Goal: Task Accomplishment & Management: Complete application form

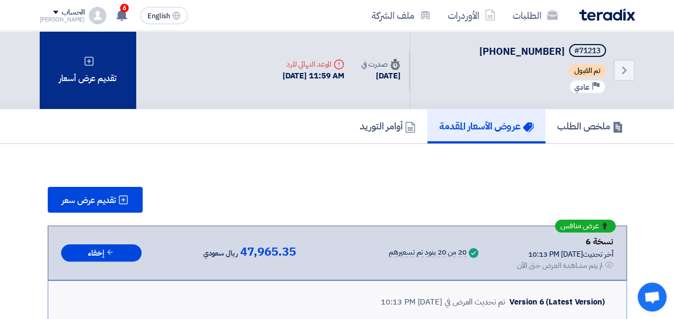
click at [104, 77] on div "تقديم عرض أسعار" at bounding box center [88, 70] width 97 height 78
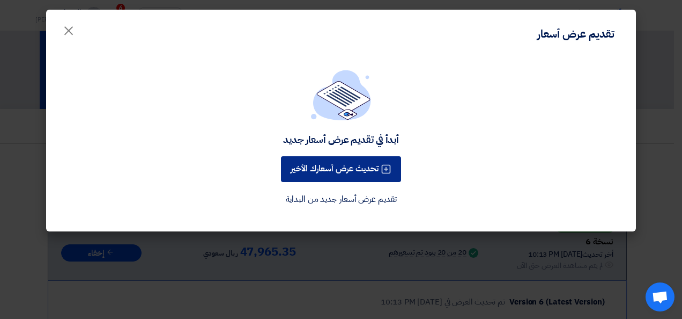
click at [329, 171] on button "تحديث عرض أسعارك الأخير" at bounding box center [341, 169] width 120 height 26
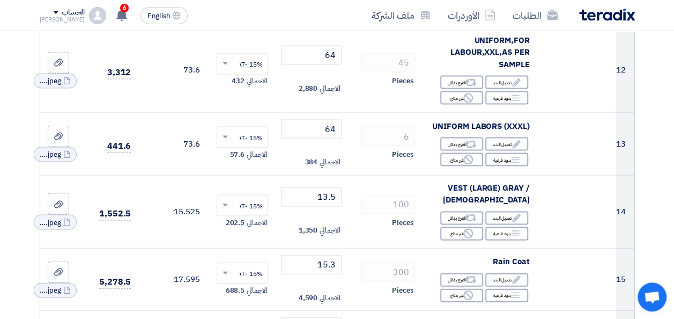
scroll to position [1051, 0]
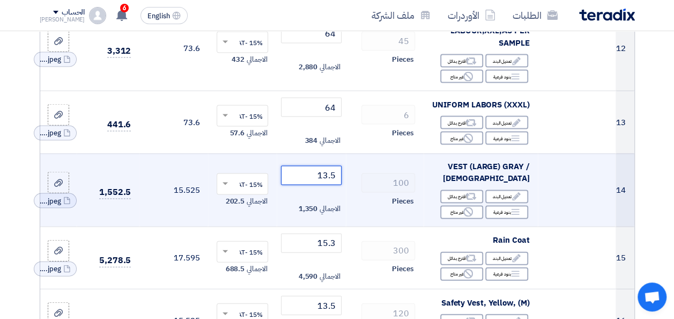
click at [324, 179] on input "13.5" at bounding box center [311, 175] width 60 height 19
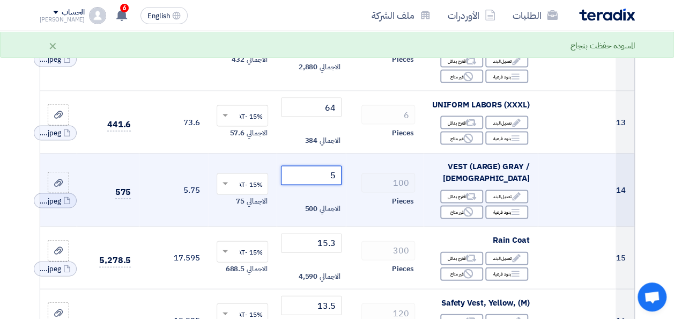
type input "5"
click at [578, 207] on td at bounding box center [577, 189] width 78 height 73
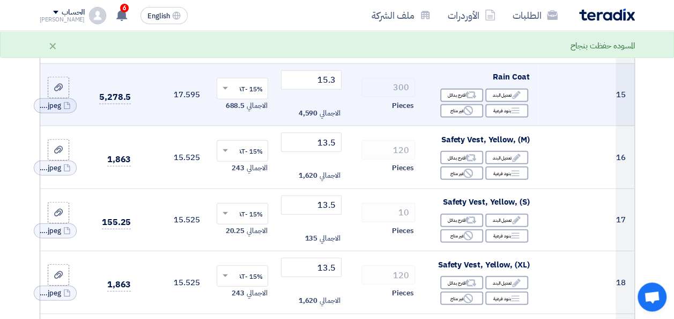
scroll to position [1223, 0]
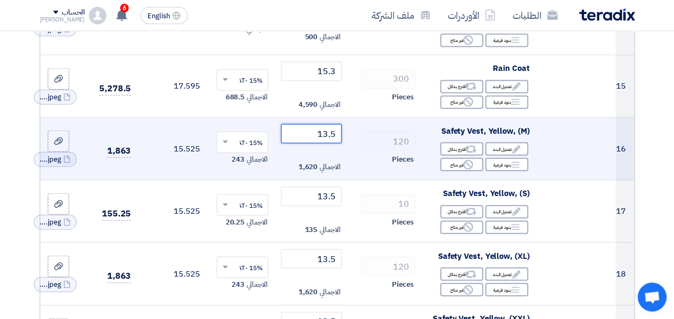
click at [325, 137] on input "13.5" at bounding box center [311, 133] width 60 height 19
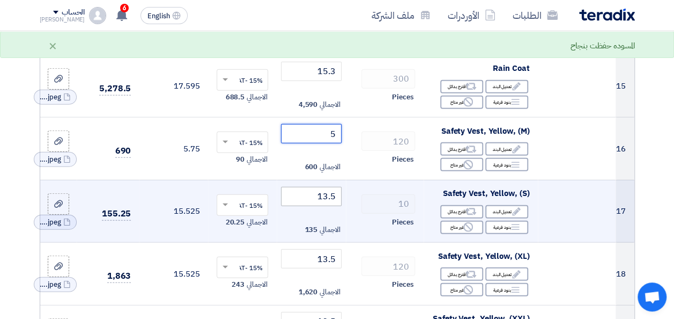
type input "5"
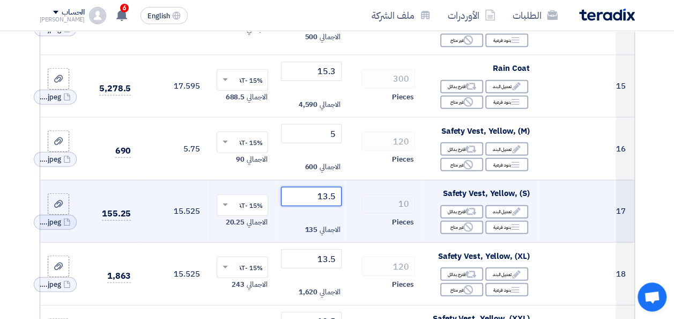
click at [326, 202] on input "13.5" at bounding box center [311, 196] width 60 height 19
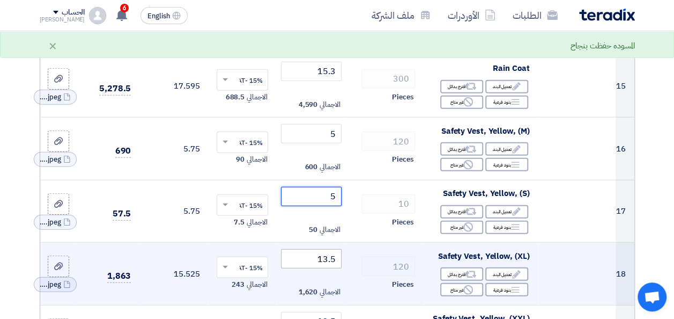
type input "5"
click at [324, 260] on input "13.5" at bounding box center [311, 258] width 60 height 19
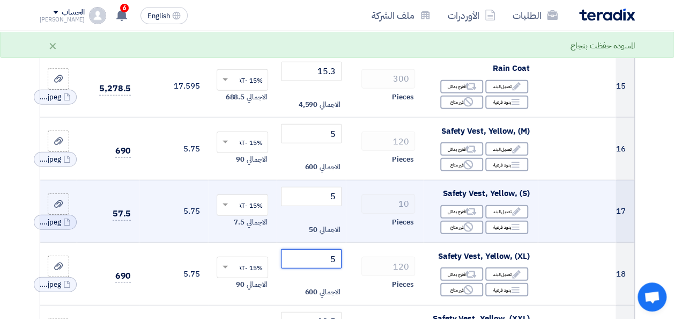
type input "5"
click at [574, 242] on td at bounding box center [577, 211] width 78 height 63
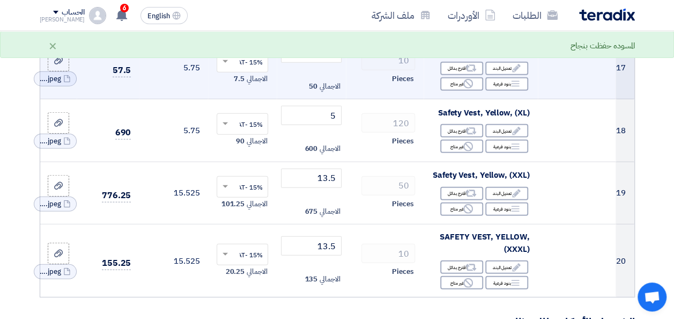
scroll to position [1373, 0]
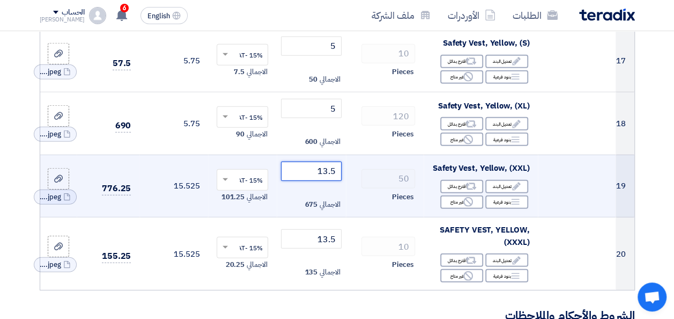
click at [322, 176] on input "13.5" at bounding box center [311, 170] width 60 height 19
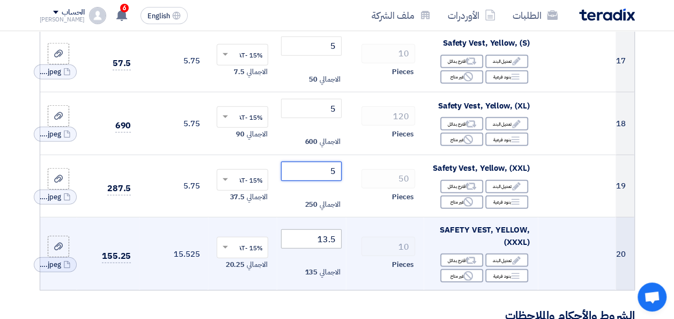
type input "5"
click at [326, 243] on input "13.5" at bounding box center [311, 238] width 60 height 19
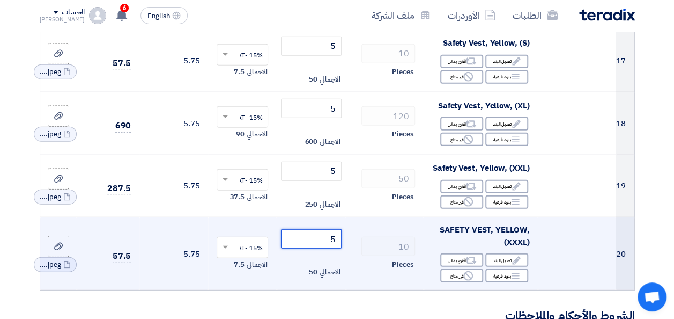
type input "5"
click at [349, 261] on td "10 Pieces" at bounding box center [385, 253] width 78 height 73
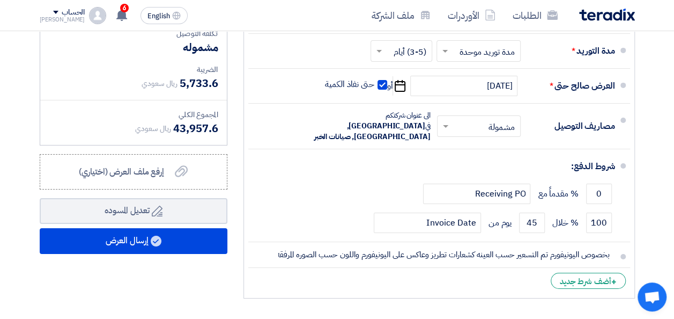
scroll to position [1759, 0]
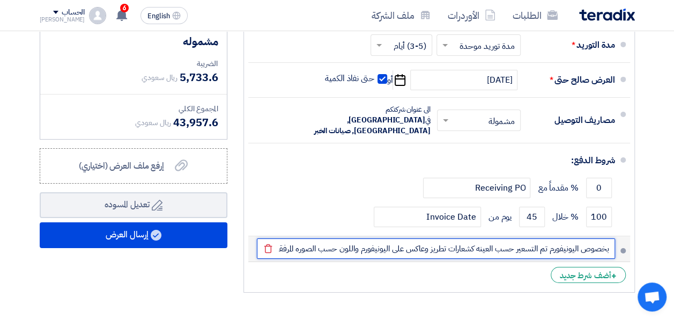
click at [304, 241] on input "بخصوص اليونيفورم تم التسعير حسب العينه كشعارات تطريز وعاكس على اليونيفورم واللو…" at bounding box center [436, 248] width 358 height 20
click at [279, 241] on input "بخصوص اليونيفورم تم التسعير حسب العينه كشعارات تطريز وعاكس على اليونيفورم واللو…" at bounding box center [436, 248] width 358 height 20
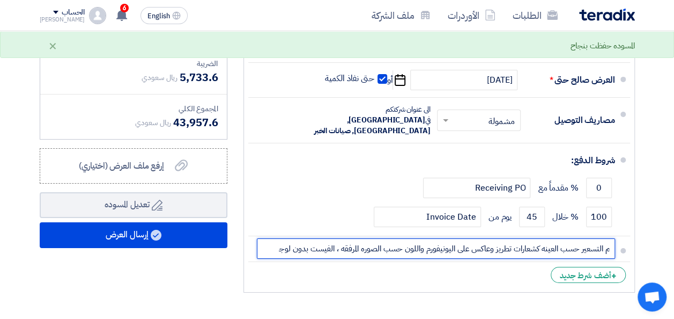
scroll to position [0, -67]
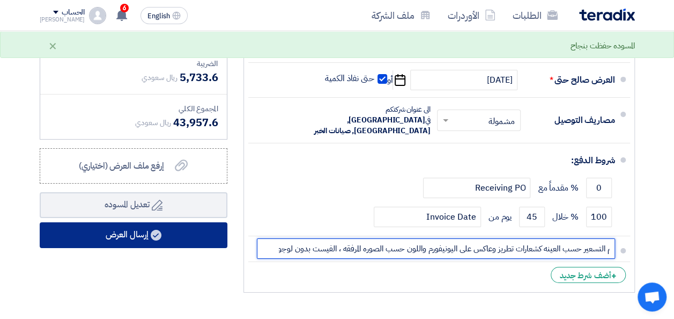
type input "بخصوص اليونيفورم تم التسعير حسب العينه كشعارات تطريز وعاكس على اليونيفورم واللو…"
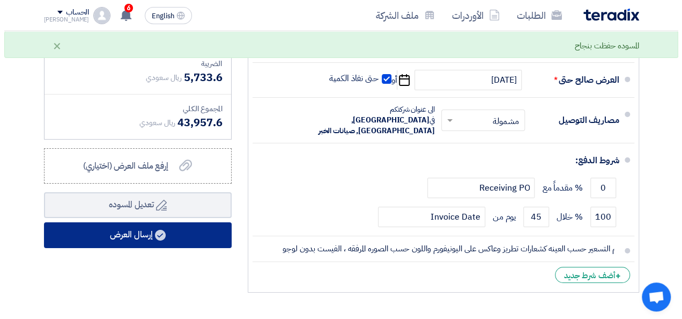
scroll to position [0, 0]
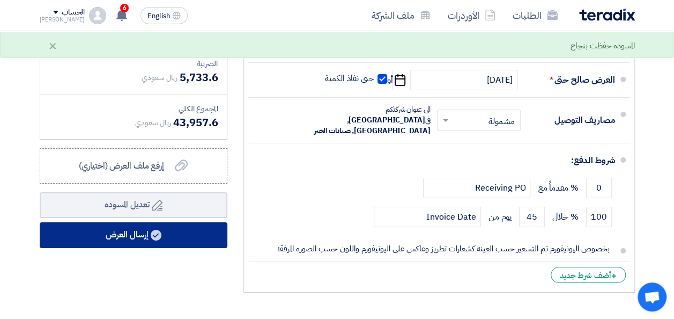
click at [140, 246] on button "إرسال العرض" at bounding box center [134, 235] width 188 height 26
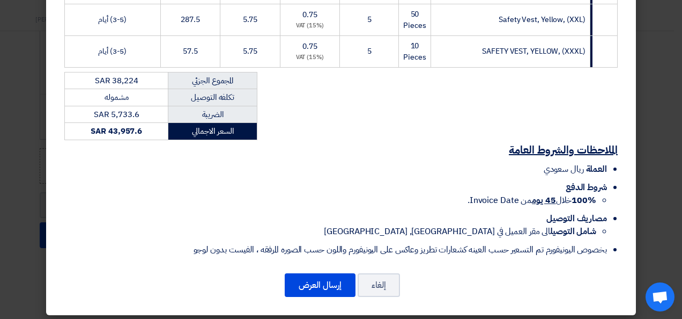
scroll to position [772, 0]
click at [326, 282] on button "إرسال العرض" at bounding box center [320, 285] width 71 height 24
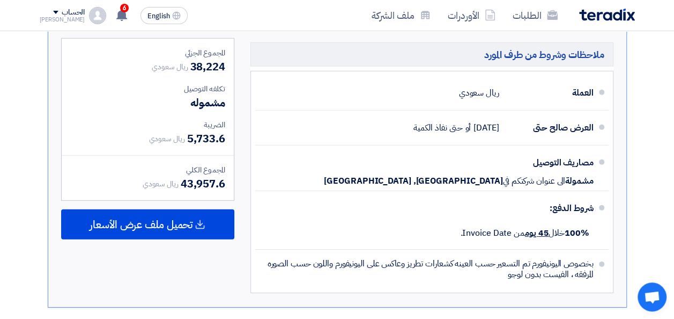
scroll to position [0, 0]
